Goal: Answer question/provide support

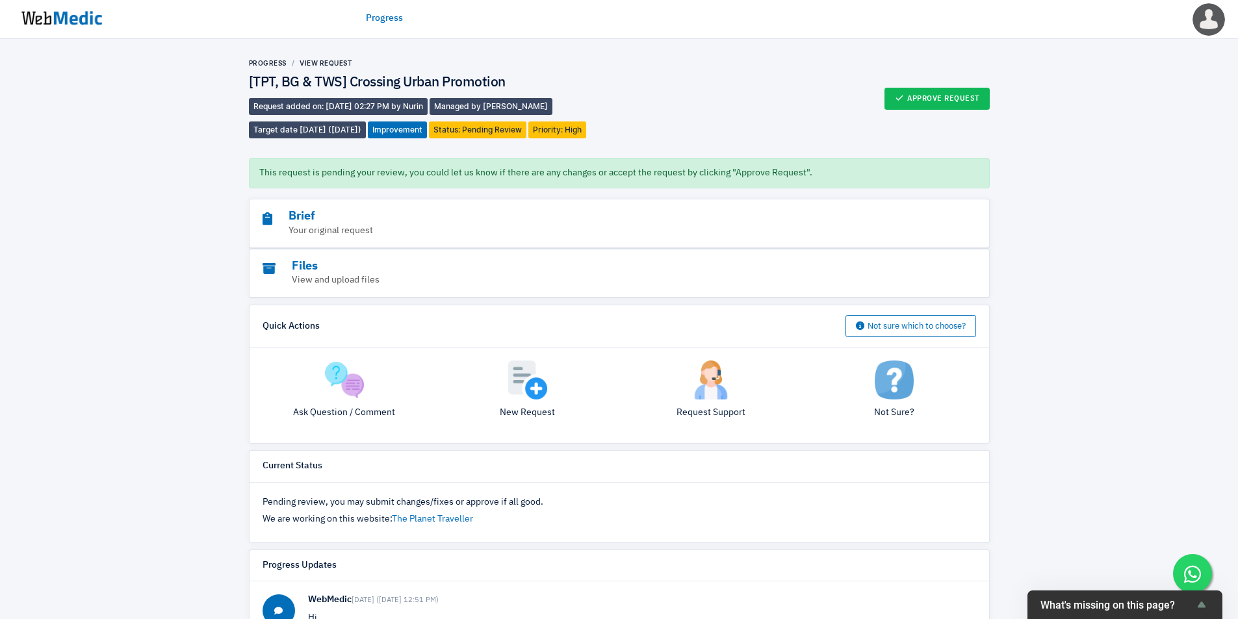
click at [335, 396] on img at bounding box center [344, 380] width 39 height 39
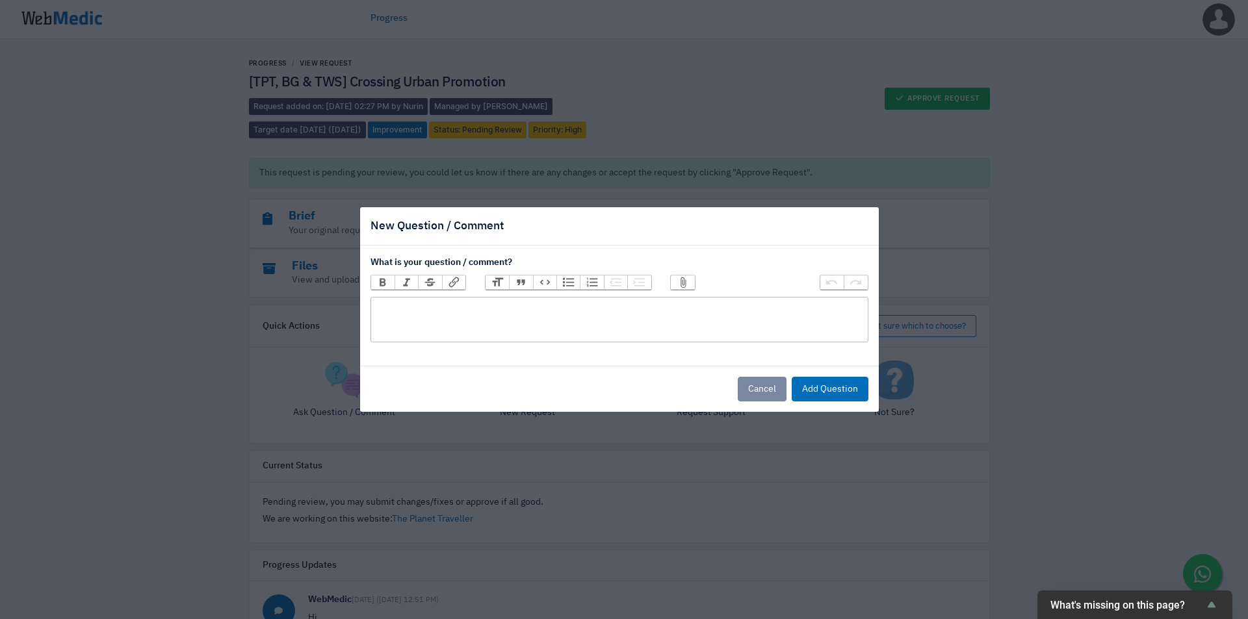
click at [564, 324] on trix-editor at bounding box center [619, 319] width 498 height 45
type trix-editor "<div>h</div>"
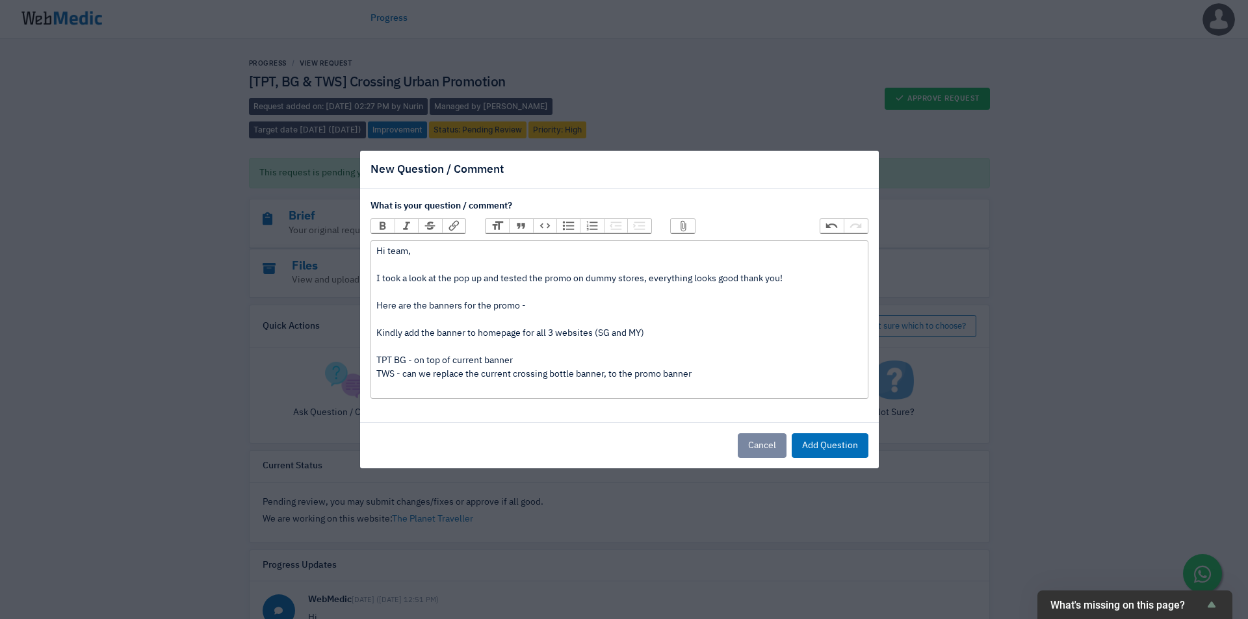
paste trix-editor
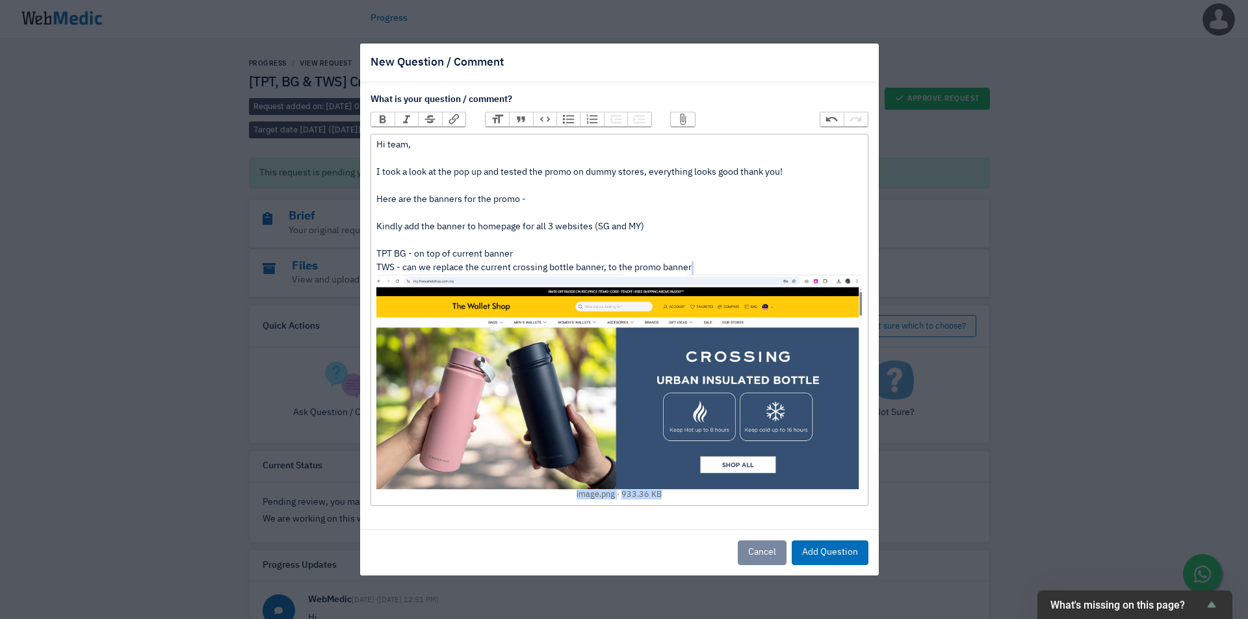
click at [542, 379] on img at bounding box center [618, 382] width 485 height 215
click at [377, 257] on div "Hi team, I took a look at the pop up and tested the promo on dummy stores, ever…" at bounding box center [618, 319] width 485 height 363
drag, startPoint x: 393, startPoint y: 254, endPoint x: 556, endPoint y: 287, distance: 166.4
click at [394, 254] on div "Hi team, I took a look at the pop up and tested the promo on dummy stores, ever…" at bounding box center [618, 319] width 485 height 363
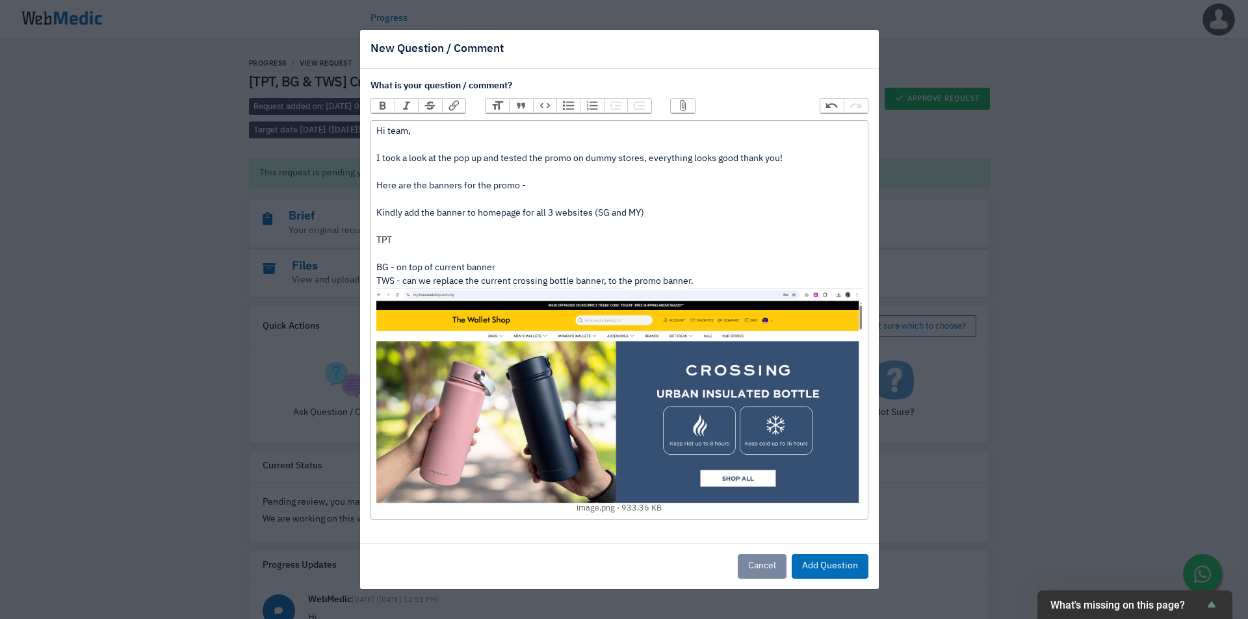
click at [511, 268] on div "Hi team, I took a look at the pop up and tested the promo on dummy stores, ever…" at bounding box center [618, 320] width 485 height 391
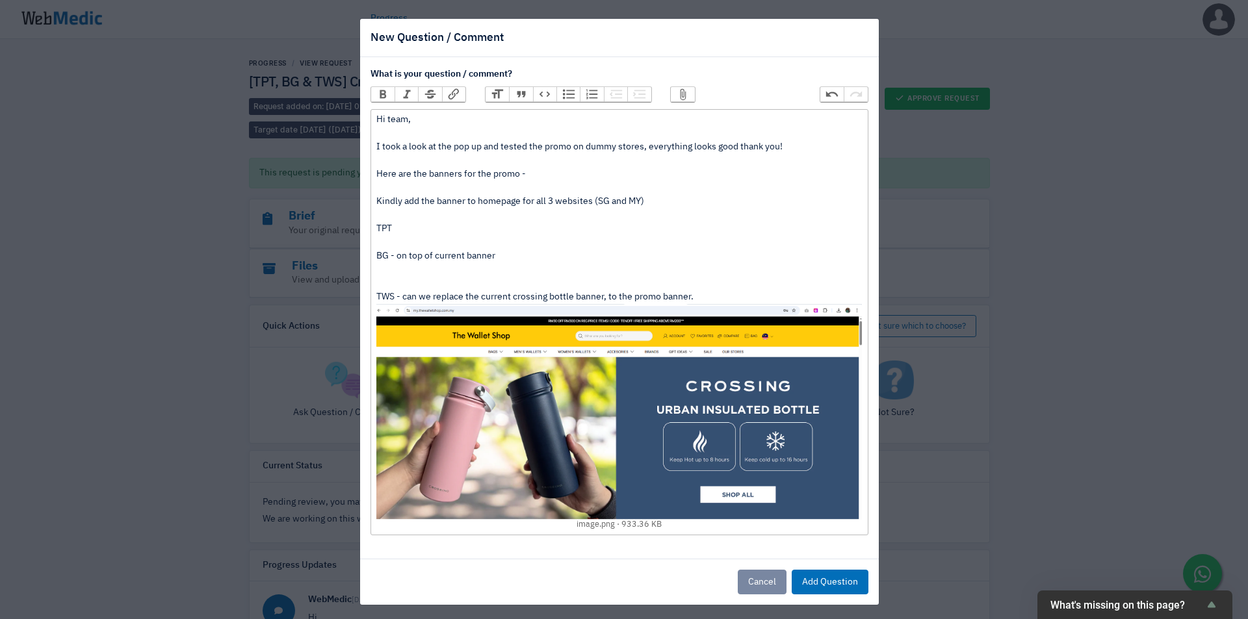
click at [409, 227] on div "Hi team, I took a look at the pop up and tested the promo on dummy stores, ever…" at bounding box center [618, 322] width 485 height 418
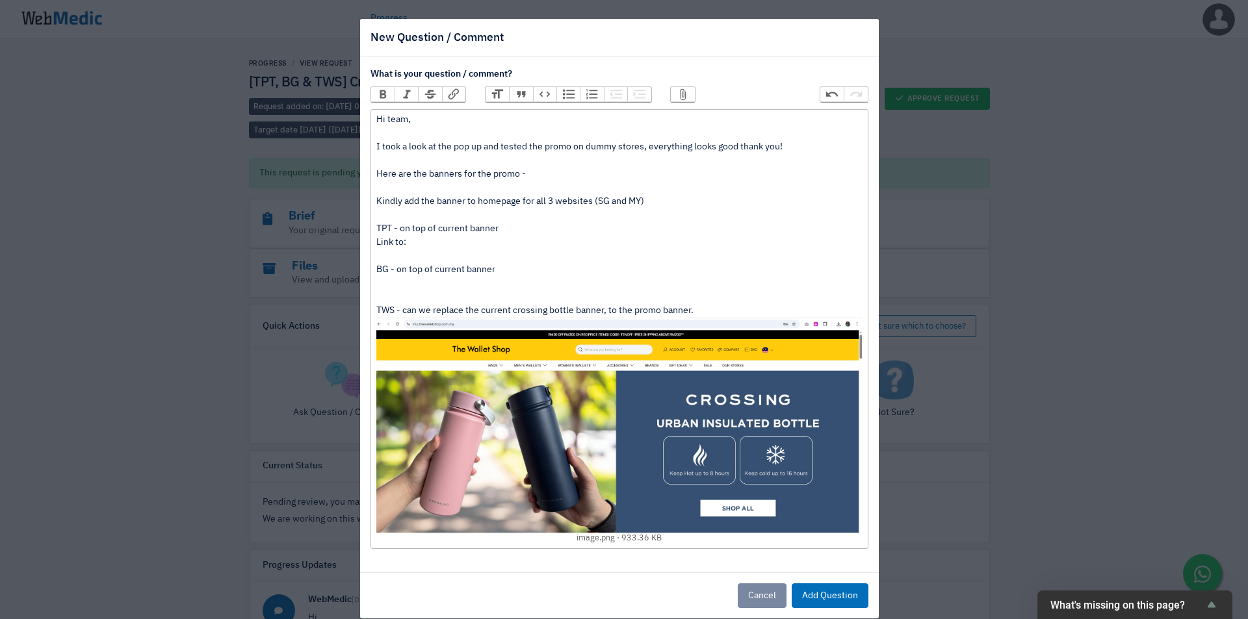
paste trix-editor "<div>Hi team, <br><br>I took a look at the pop up and tested the promo on dummy…"
click at [418, 295] on div "Hi team, I took a look at the pop up and tested the promo on dummy stores, ever…" at bounding box center [618, 328] width 485 height 431
click at [426, 311] on div "Hi team, I took a look at the pop up and tested the promo on dummy stores, ever…" at bounding box center [618, 328] width 485 height 431
click at [664, 311] on div "Hi team, I took a look at the pop up and tested the promo on dummy stores, ever…" at bounding box center [618, 328] width 485 height 431
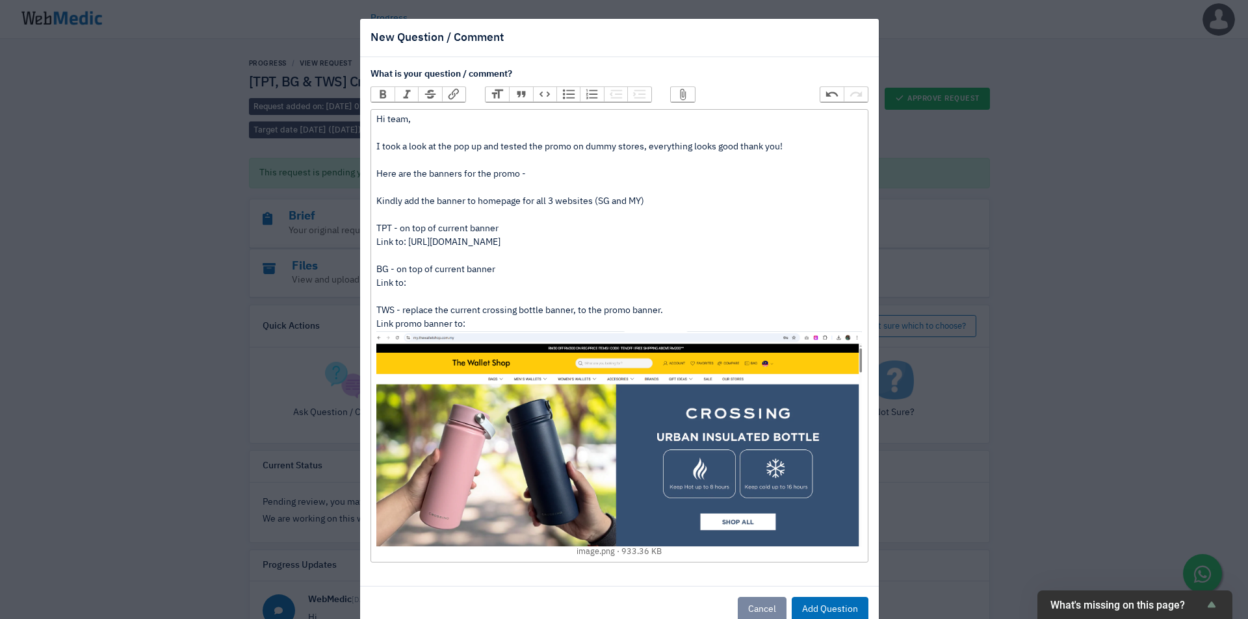
click at [390, 242] on div "Hi team, I took a look at the pop up and tested the promo on dummy stores, ever…" at bounding box center [618, 335] width 485 height 445
click at [391, 285] on div "Hi team, I took a look at the pop up and tested the promo on dummy stores, ever…" at bounding box center [618, 335] width 485 height 445
click at [480, 324] on div "Hi team, I took a look at the pop up and tested the promo on dummy stores, ever…" at bounding box center [618, 335] width 485 height 445
click at [510, 275] on div "Hi team, I took a look at the pop up and tested the promo on dummy stores, ever…" at bounding box center [618, 335] width 485 height 445
click at [498, 287] on div "Hi team, I took a look at the pop up and tested the promo on dummy stores, ever…" at bounding box center [618, 335] width 485 height 445
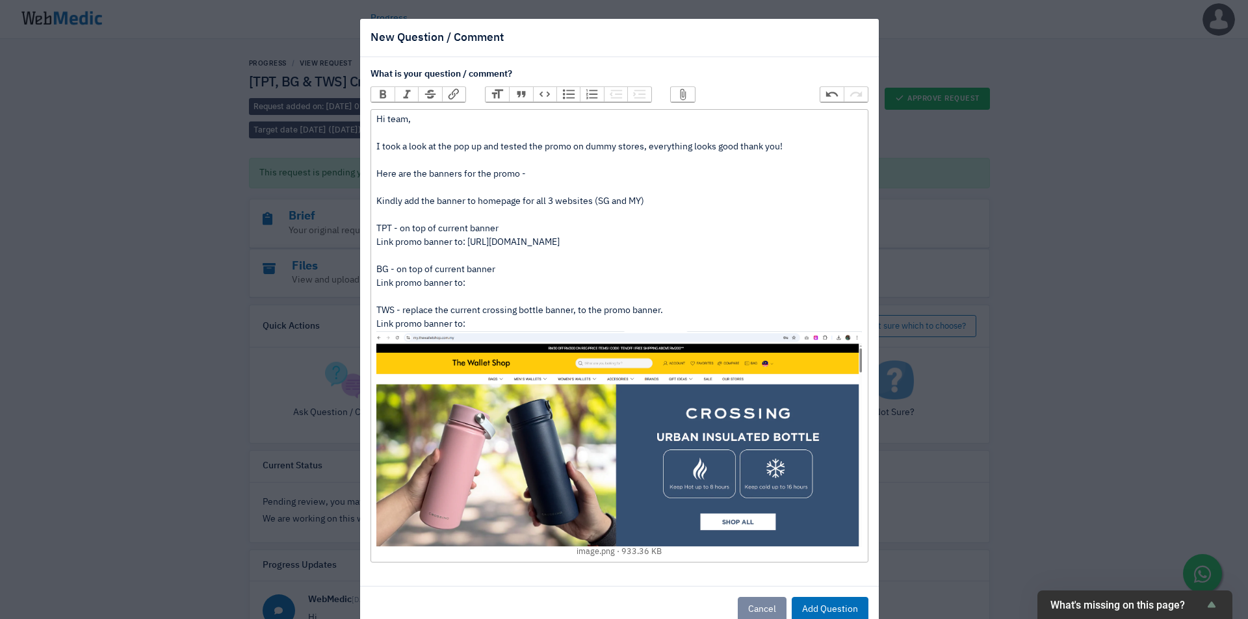
paste trix-editor "[URL][DOMAIN_NAME]"
click at [498, 322] on div "Hi team, I took a look at the pop up and tested the promo on dummy stores, ever…" at bounding box center [618, 335] width 485 height 445
paste trix-editor "<div>Hi team, <br><br>I took a look at the pop up and tested the promo on dummy…"
click at [729, 307] on div "Hi team, I took a look at the pop up and tested the promo on dummy stores, ever…" at bounding box center [618, 335] width 485 height 445
click at [402, 190] on div "Hi team, I took a look at the pop up and tested the promo on dummy stores, ever…" at bounding box center [618, 335] width 485 height 445
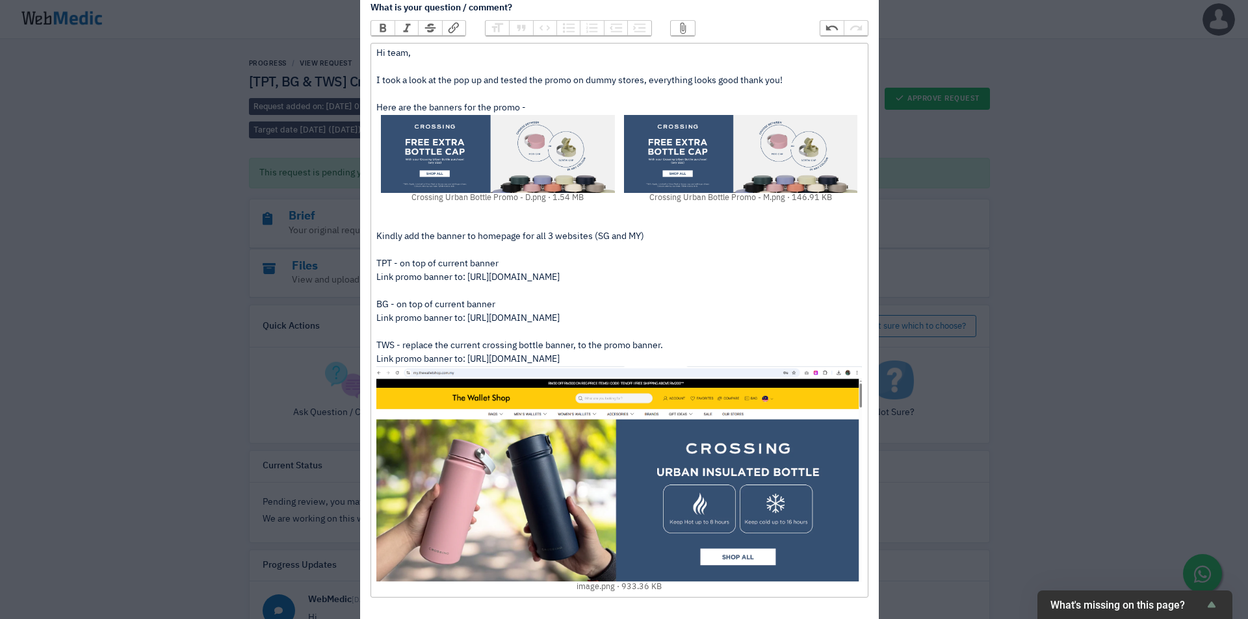
scroll to position [109, 0]
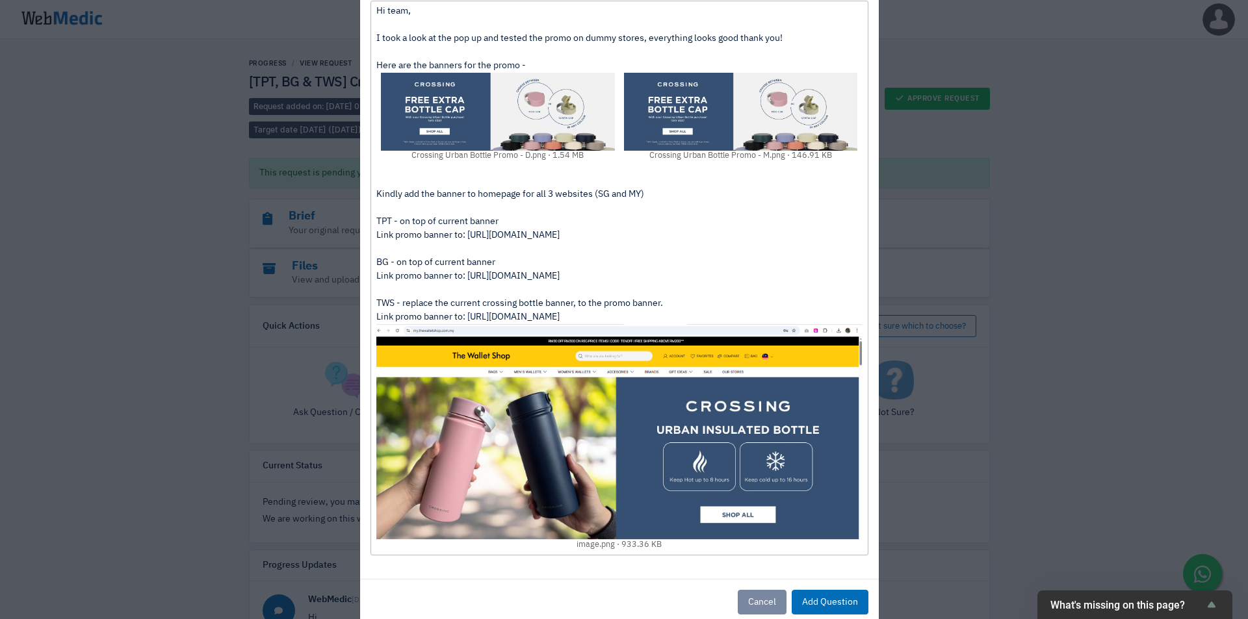
click at [760, 305] on div "Kindly add the banner to homepage for all 3 websites (SG and MY) TPT - on top o…" at bounding box center [618, 355] width 485 height 391
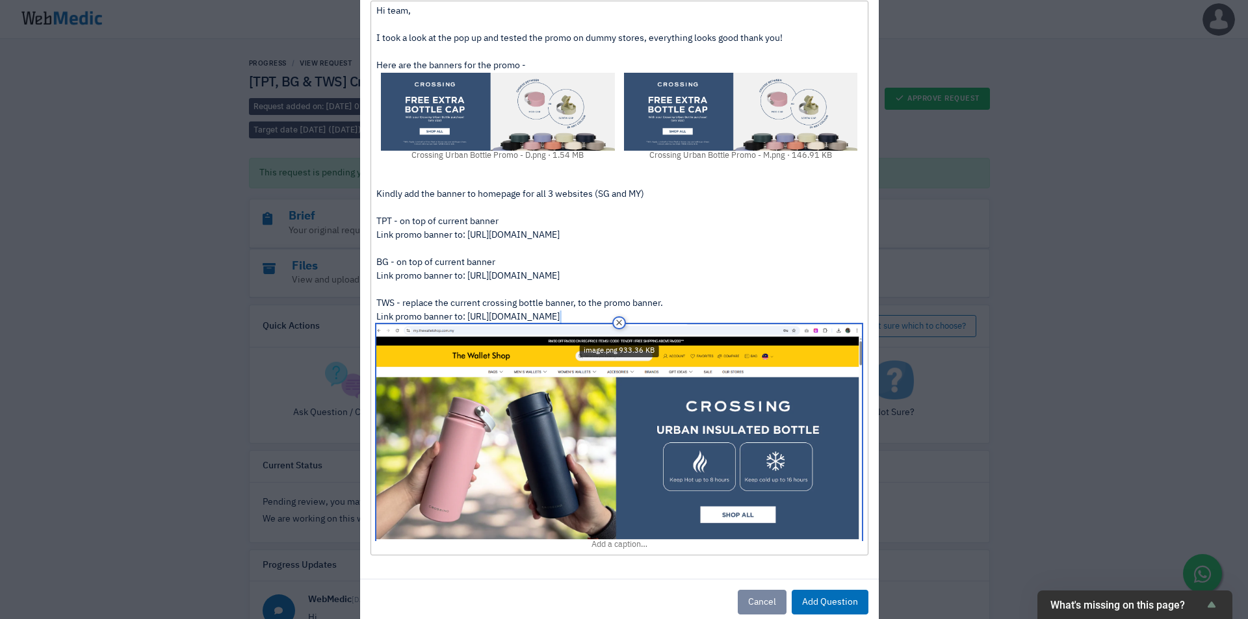
click at [808, 411] on img at bounding box center [618, 431] width 485 height 215
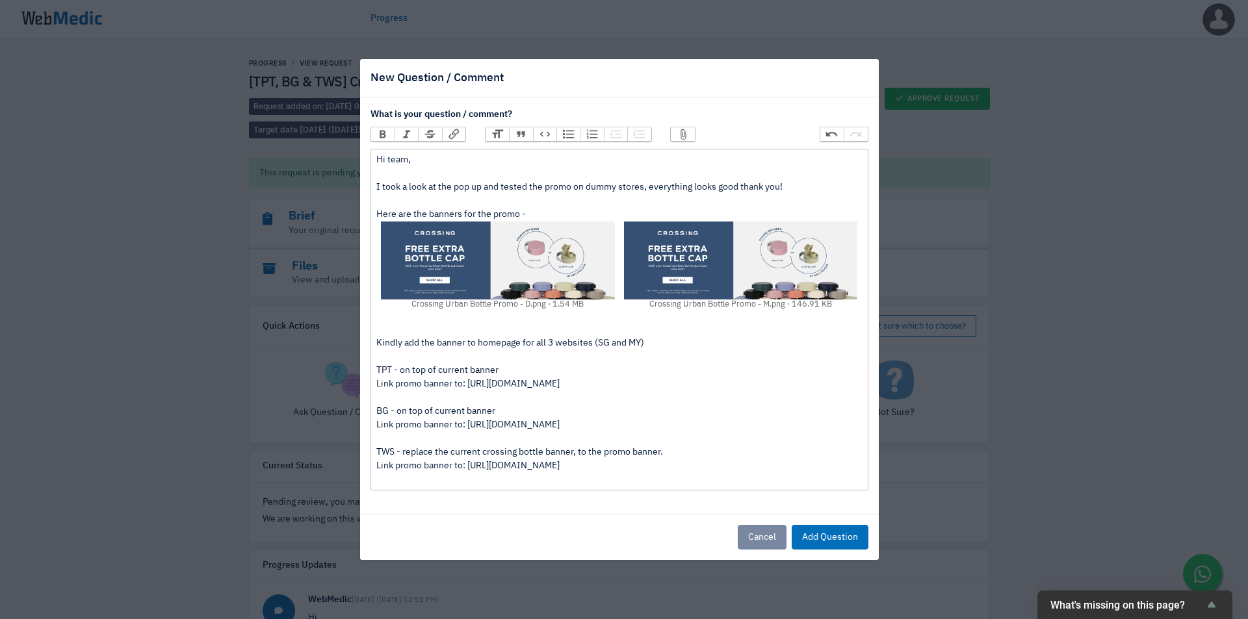
scroll to position [0, 0]
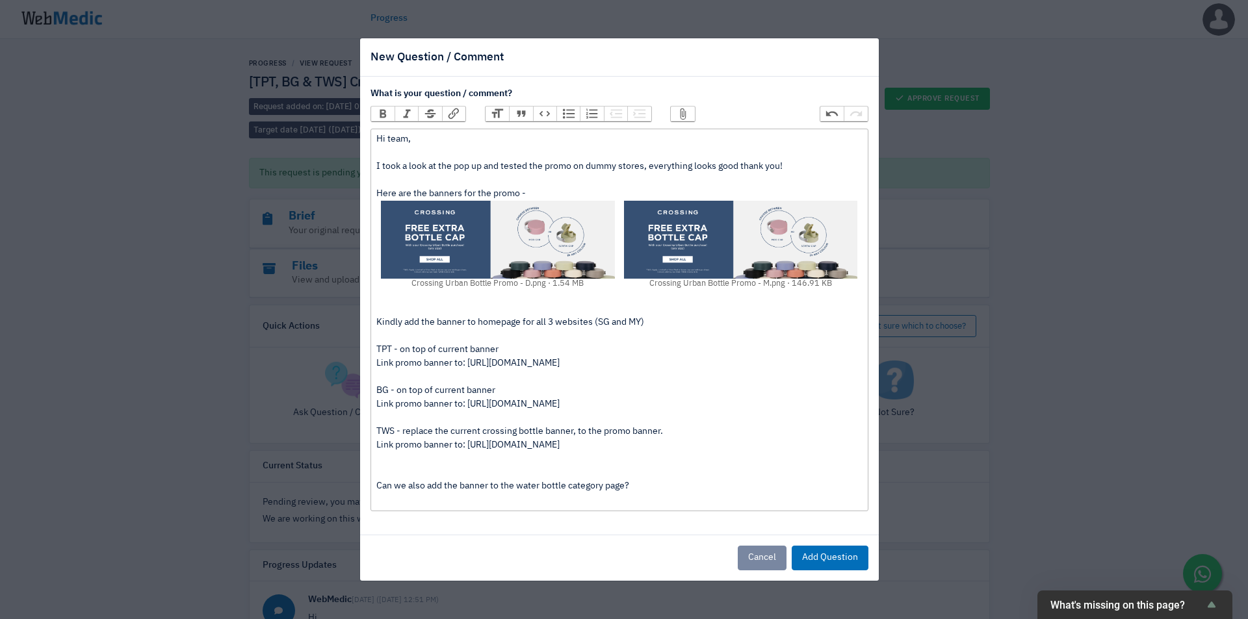
paste trix-editor
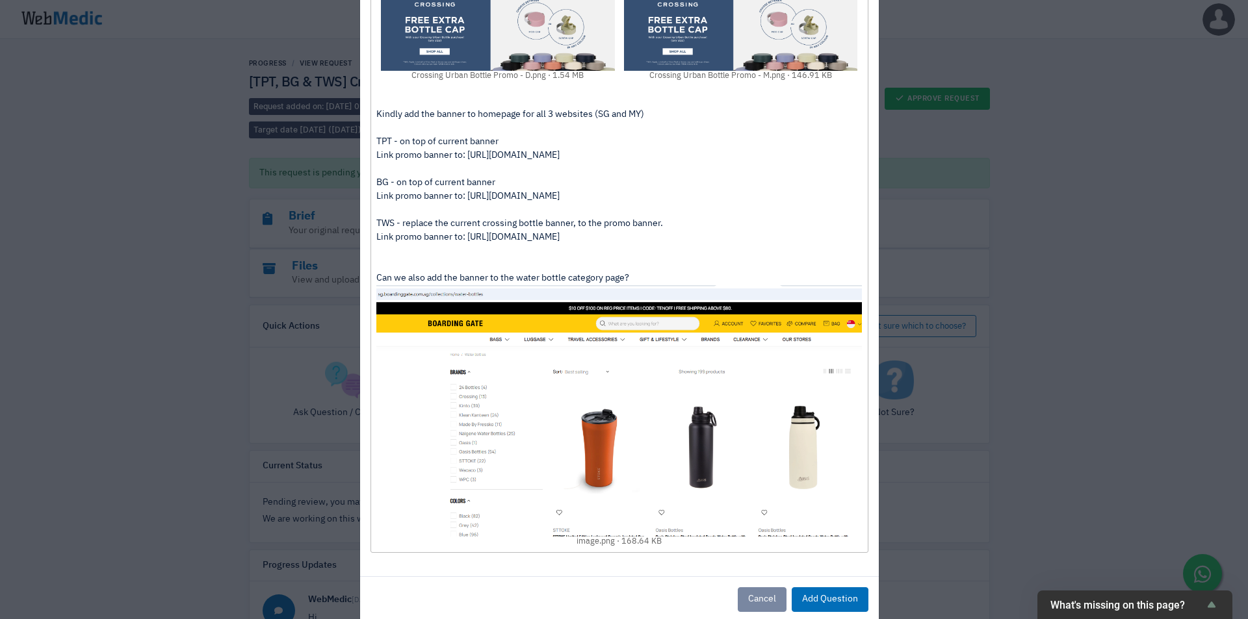
scroll to position [211, 0]
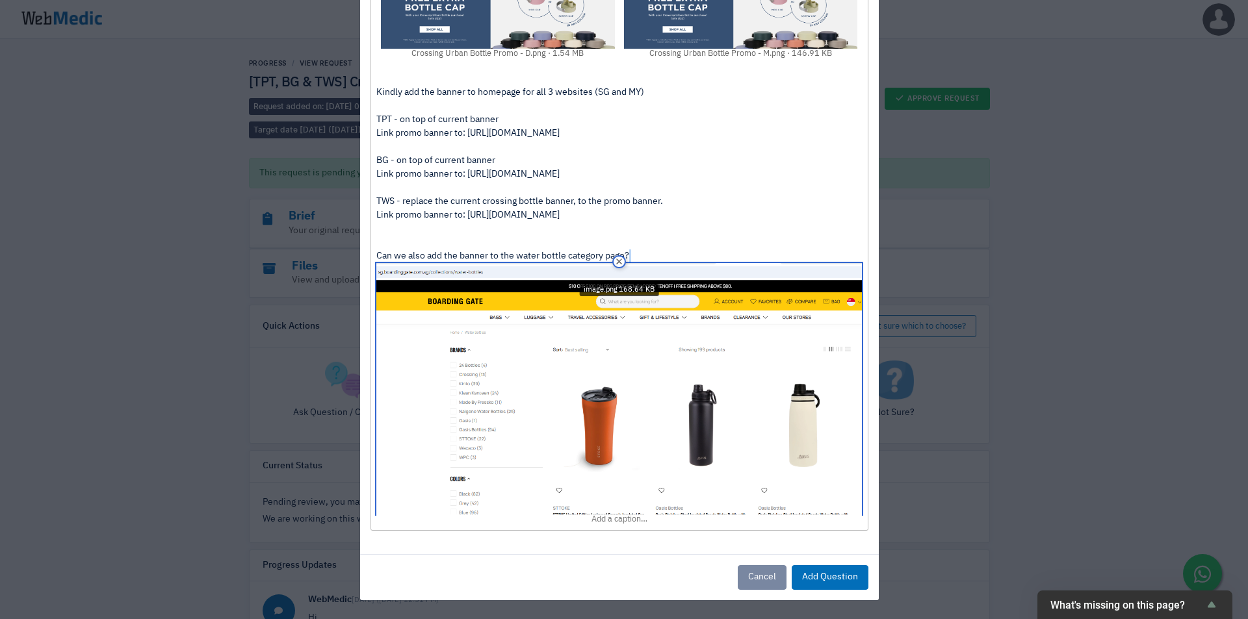
click at [691, 404] on img at bounding box center [618, 388] width 485 height 251
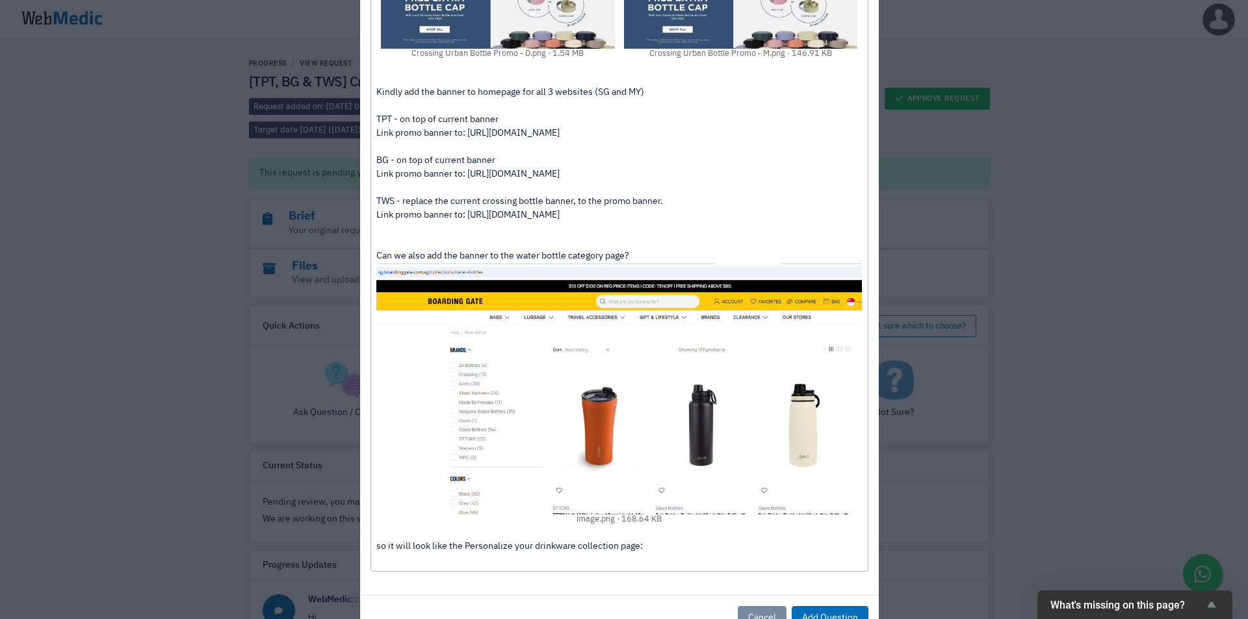
paste trix-editor
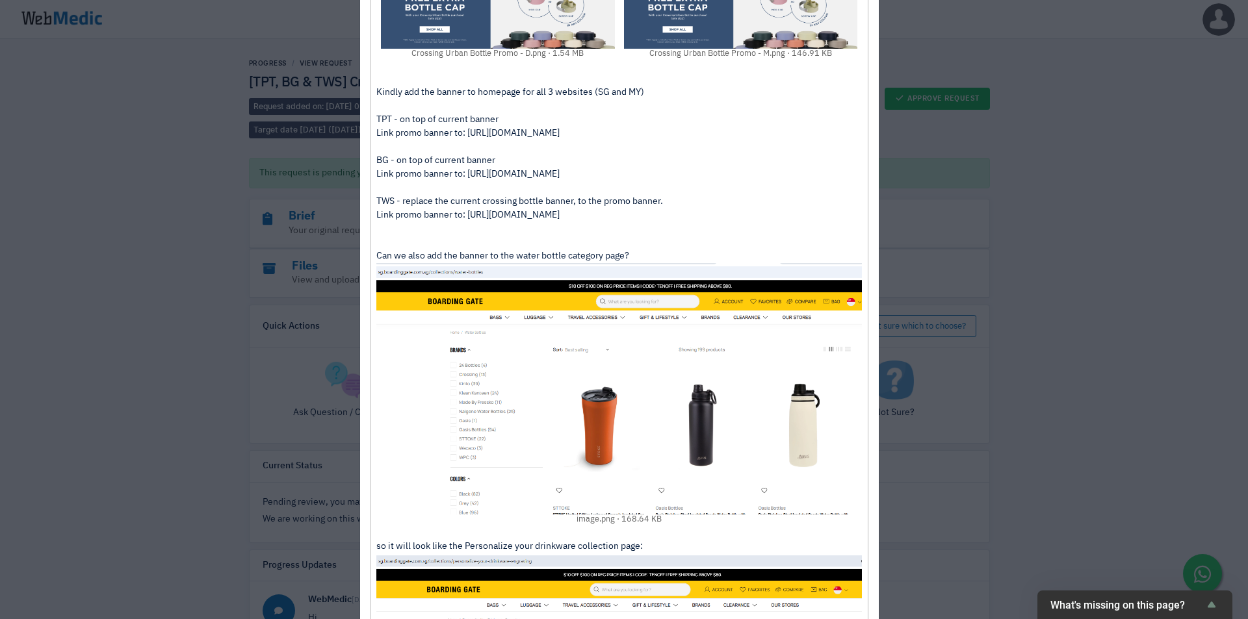
scroll to position [319, 0]
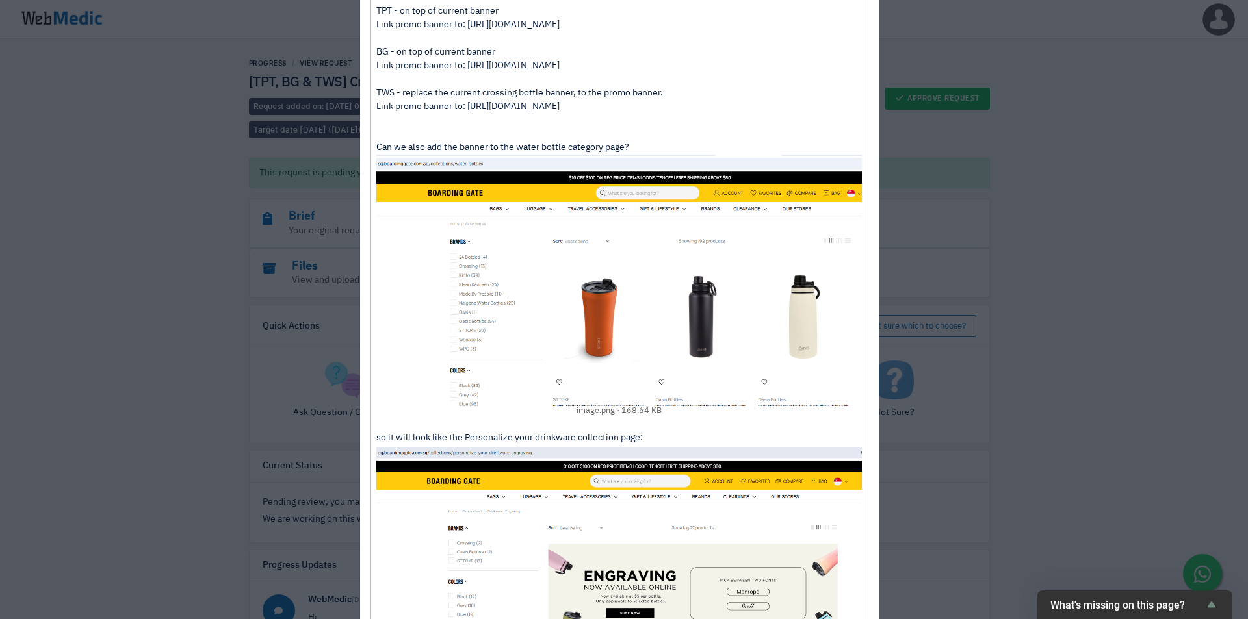
click at [376, 439] on div "Kindly add the banner to homepage for all 3 websites (SG and MY) TPT - on top o…" at bounding box center [618, 329] width 485 height 758
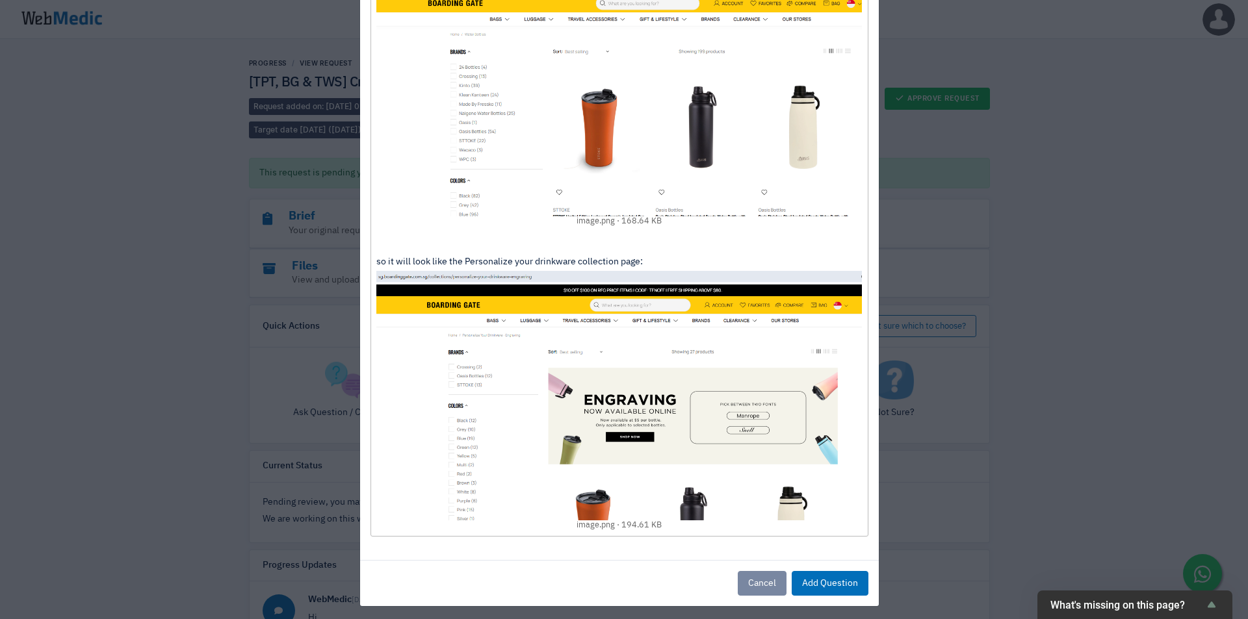
scroll to position [515, 0]
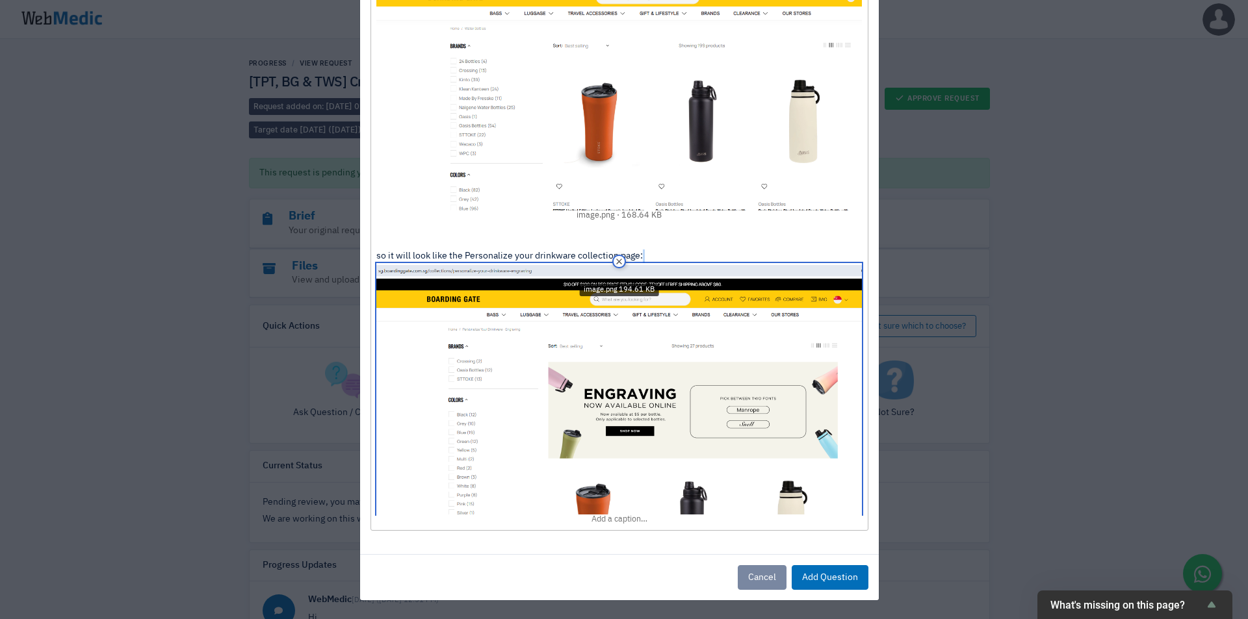
click at [611, 441] on img at bounding box center [618, 388] width 485 height 251
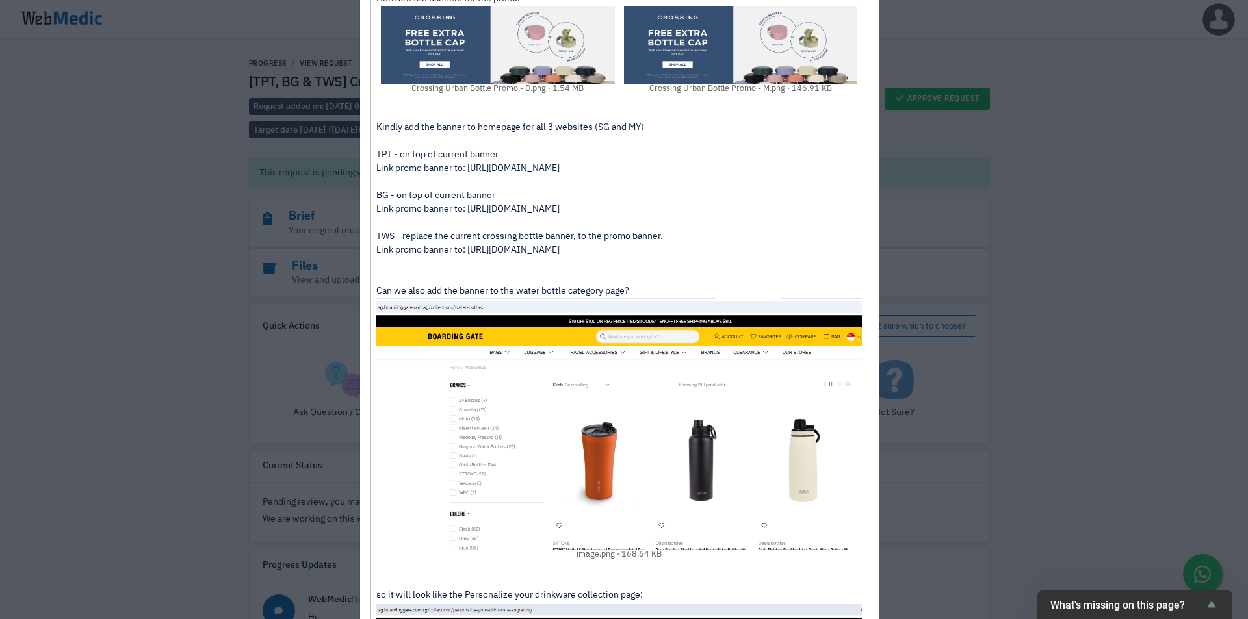
scroll to position [216, 0]
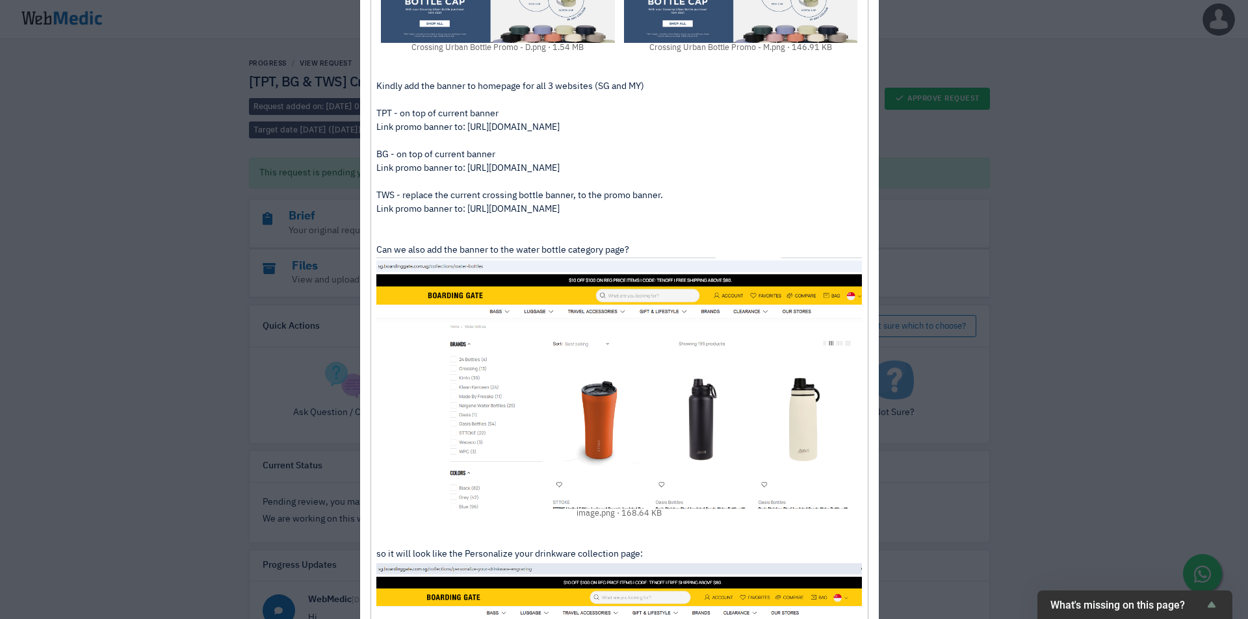
click at [408, 248] on div "Kindly add the banner to homepage for all 3 websites (SG and MY) TPT - on top o…" at bounding box center [618, 466] width 485 height 827
type trix-editor "<div>Hi team,&nbsp;<br><br>I took a look at the pop up and tested the promo on …"
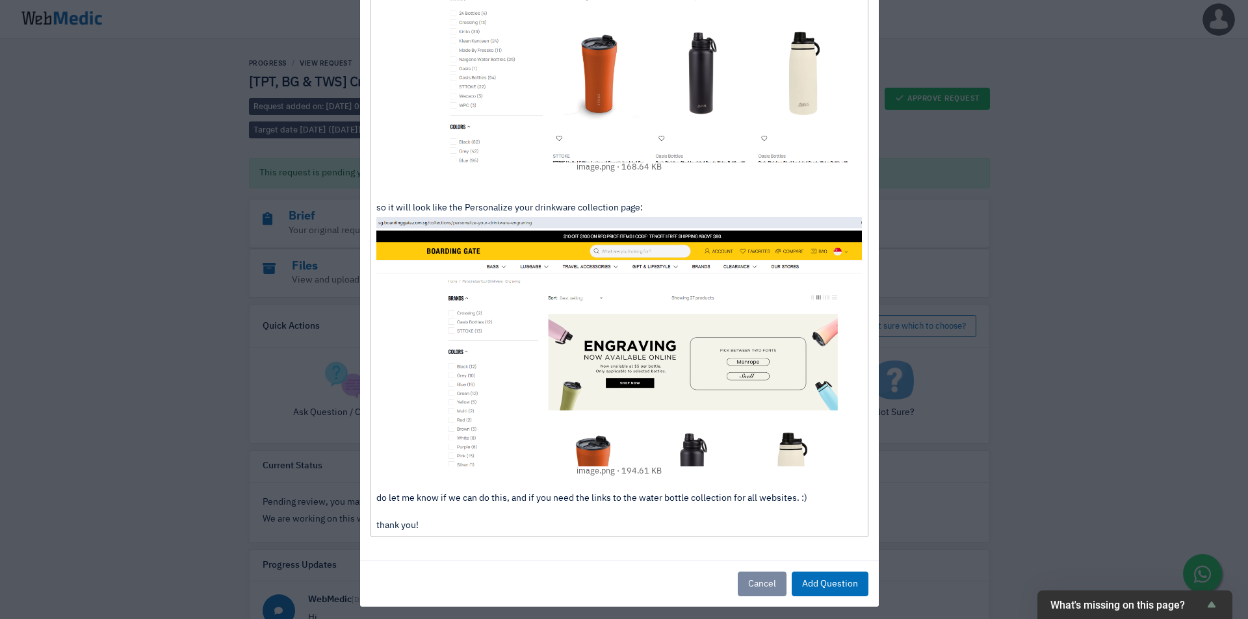
scroll to position [569, 0]
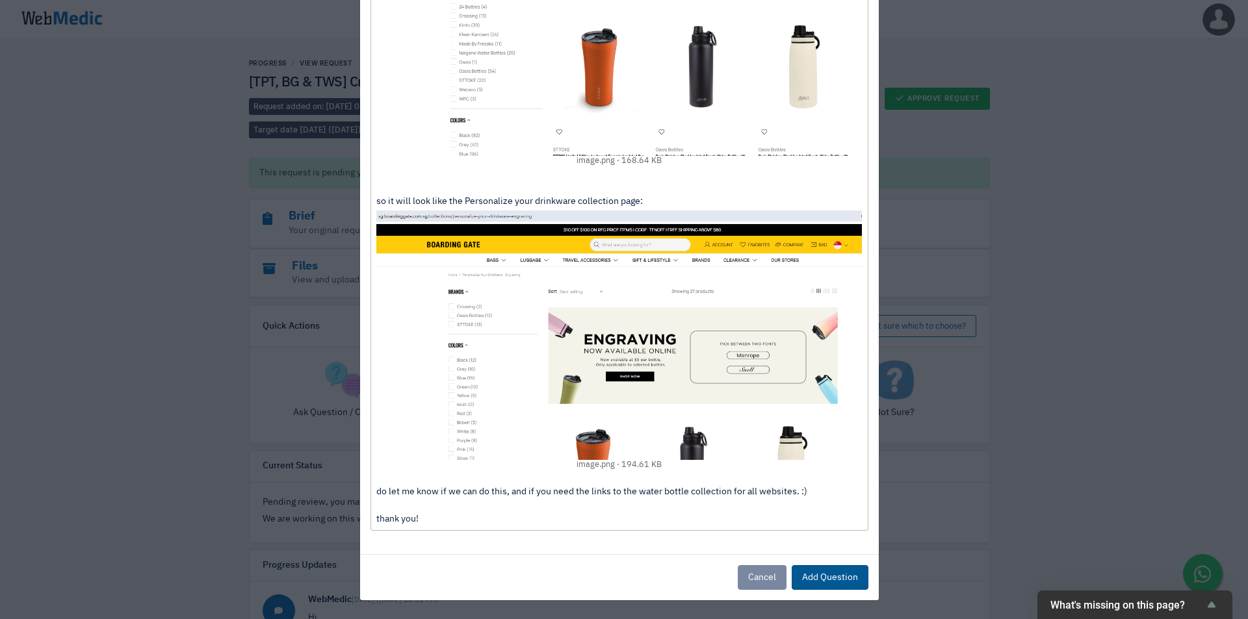
click at [836, 583] on button "Add Question" at bounding box center [829, 577] width 77 height 25
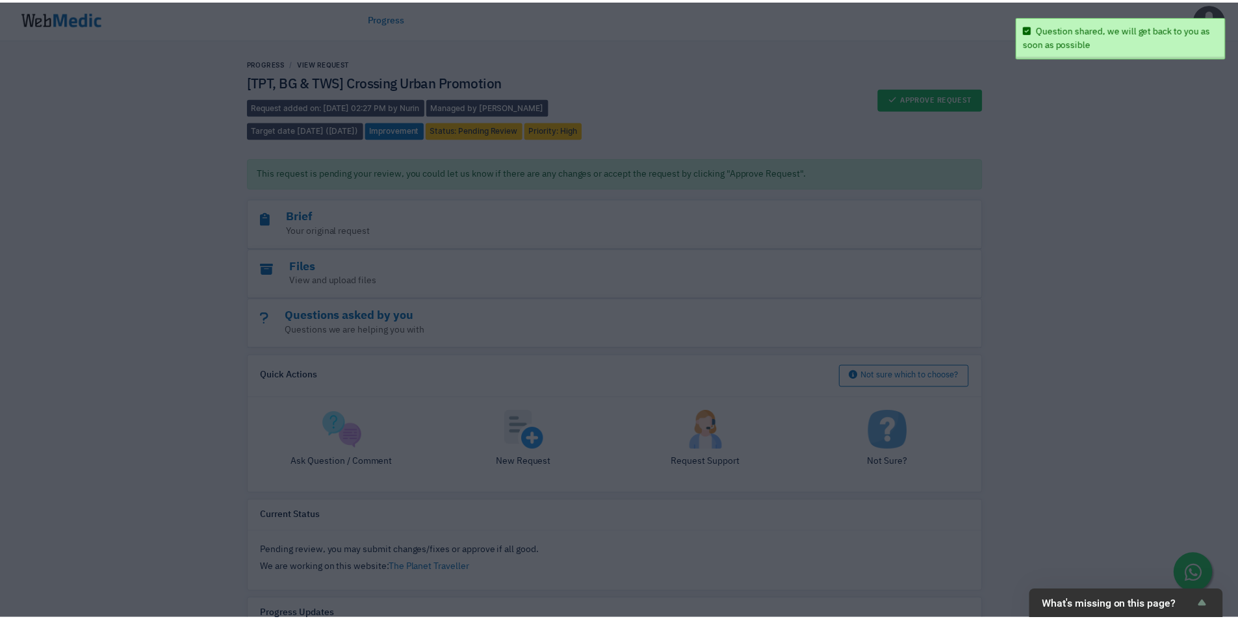
scroll to position [0, 0]
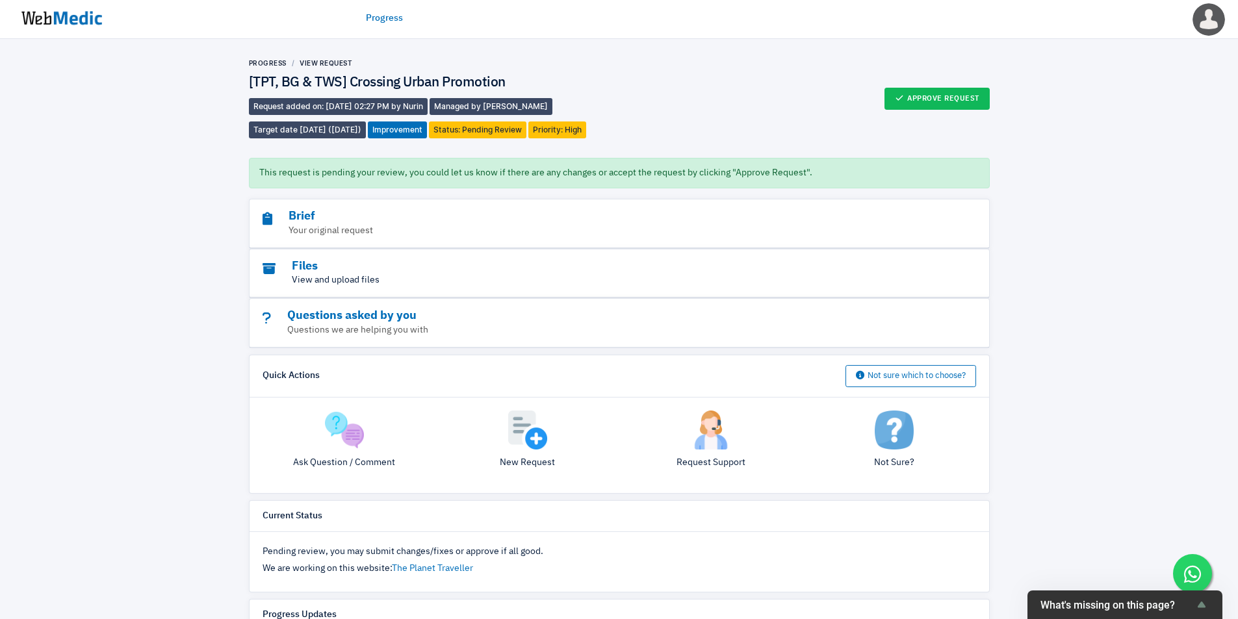
click at [340, 277] on p "View and upload files" at bounding box center [584, 281] width 642 height 14
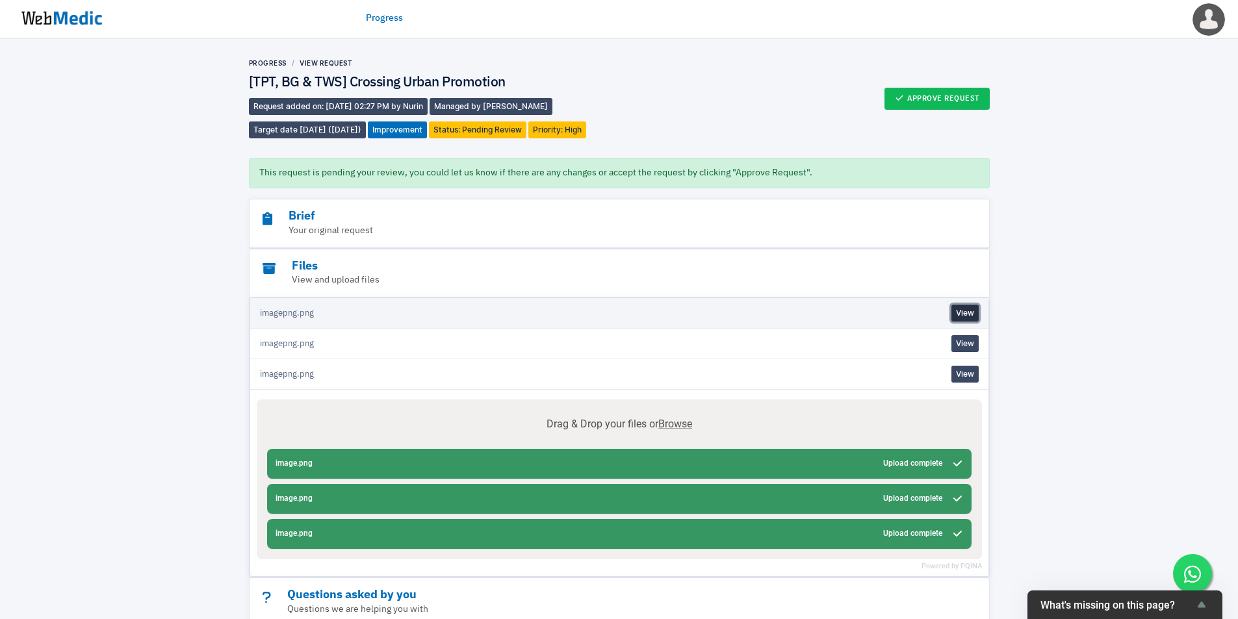
click at [971, 313] on link "View" at bounding box center [964, 313] width 27 height 17
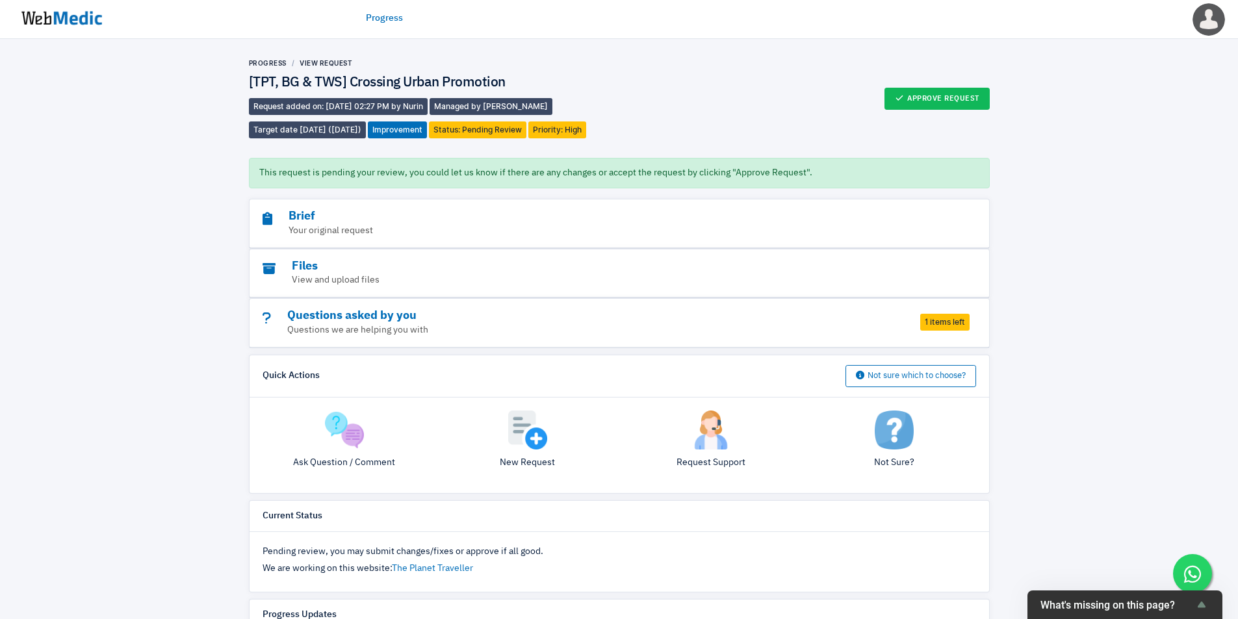
click at [1056, 394] on div "Progress View Request [TPT, BG & TWS] Crossing Urban Promotion Request added on…" at bounding box center [619, 508] width 1238 height 938
click at [398, 261] on h3 "Files" at bounding box center [584, 266] width 642 height 15
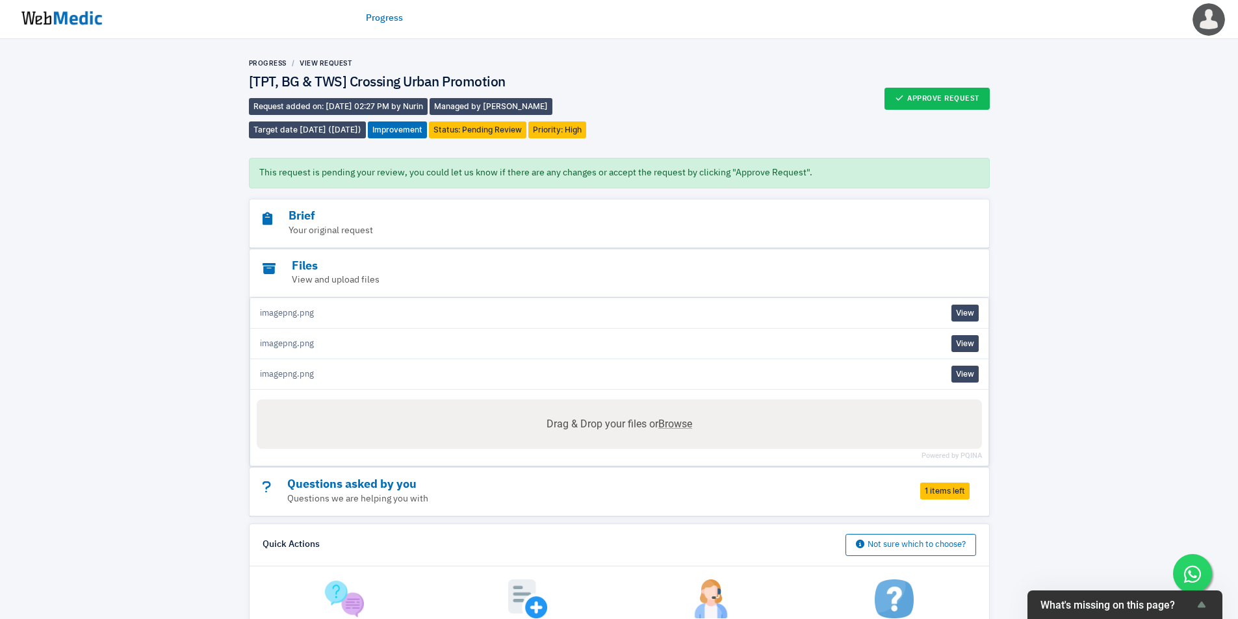
click at [670, 424] on span "Browse" at bounding box center [675, 424] width 34 height 12
click at [670, 404] on input "Drag & Drop your files or Browse" at bounding box center [619, 402] width 725 height 4
type input "C:\fakepath\Crossing Urban Bottle Promo - D.png"
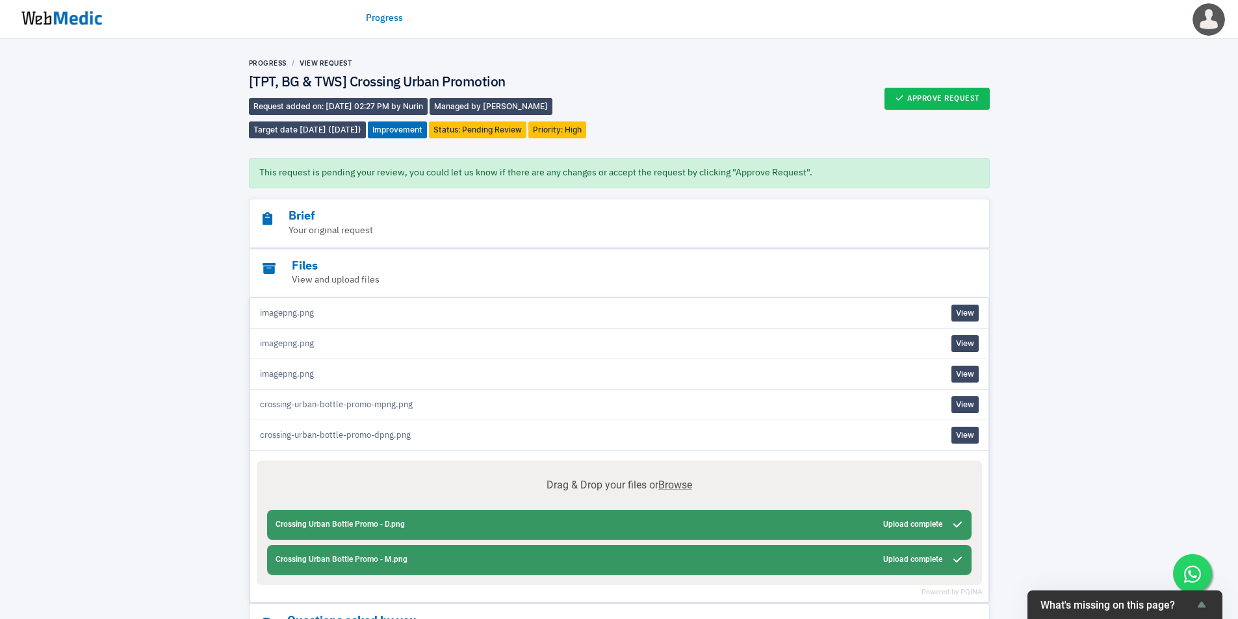
drag, startPoint x: 1105, startPoint y: 325, endPoint x: 1103, endPoint y: 333, distance: 8.7
